Goal: Task Accomplishment & Management: Manage account settings

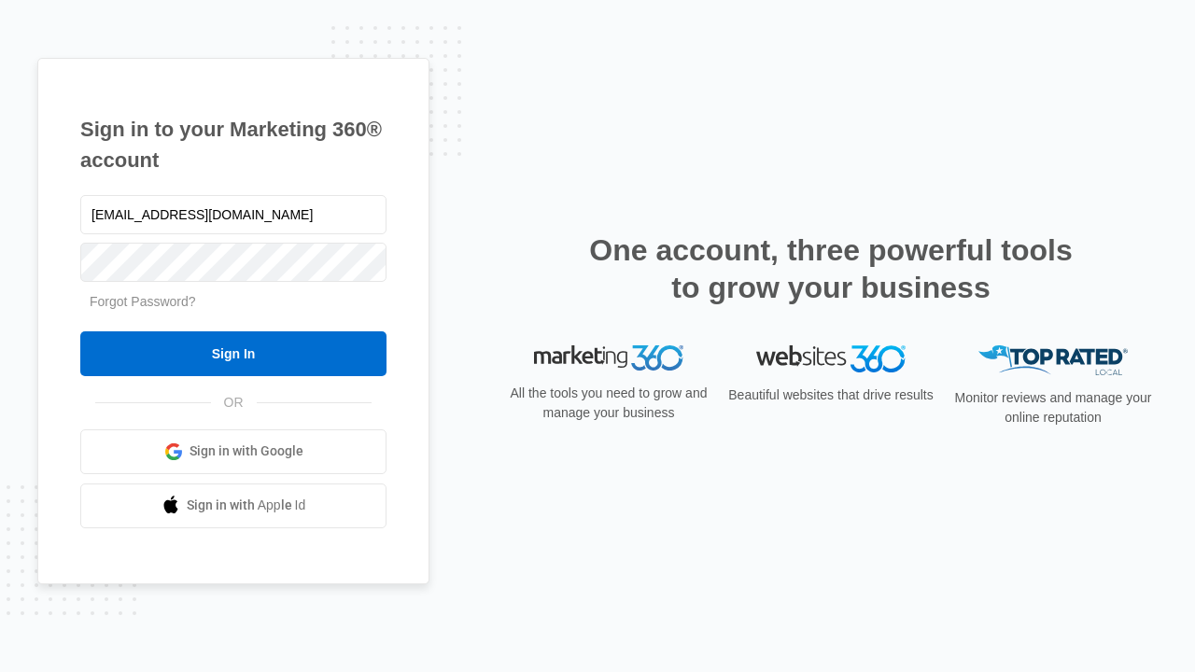
type input "[EMAIL_ADDRESS][DOMAIN_NAME]"
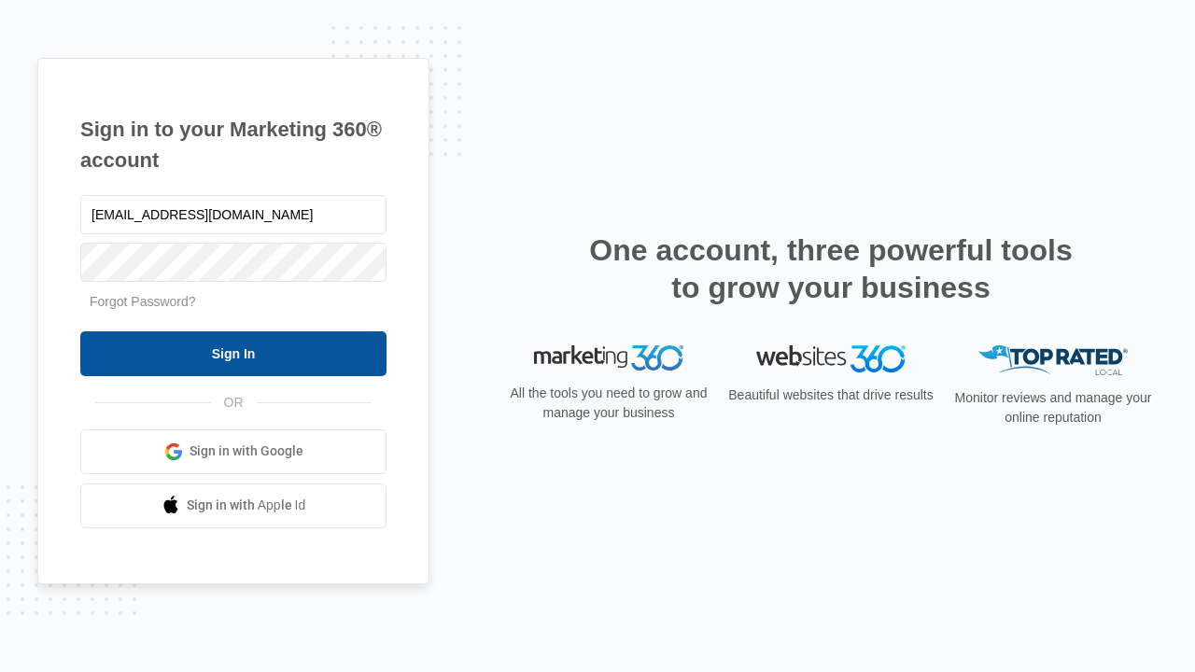
click at [233, 353] on input "Sign In" at bounding box center [233, 353] width 306 height 45
